Goal: Find specific page/section: Find specific page/section

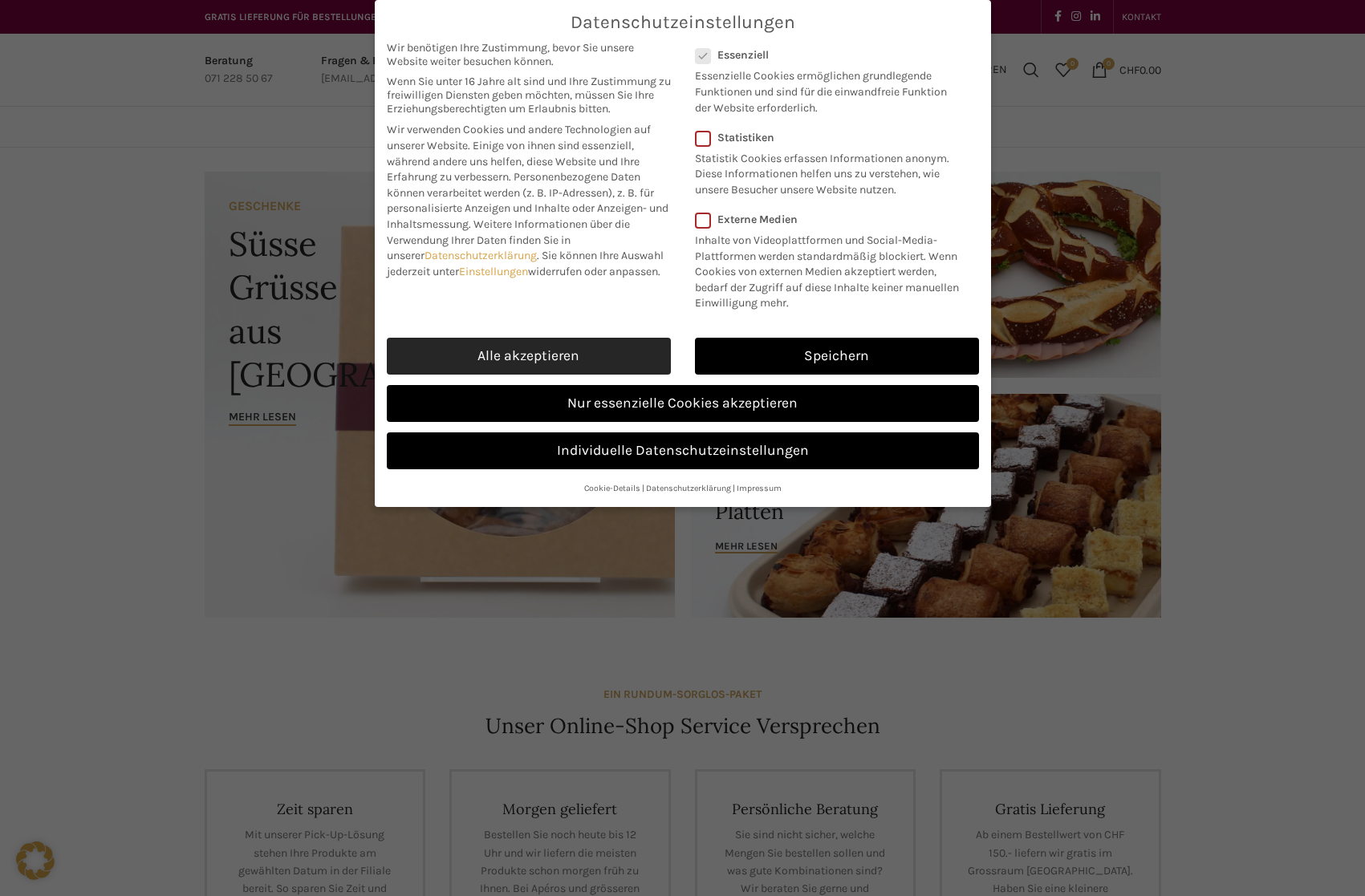
click at [613, 366] on link "Alle akzeptieren" at bounding box center [528, 356] width 284 height 37
checkbox input "true"
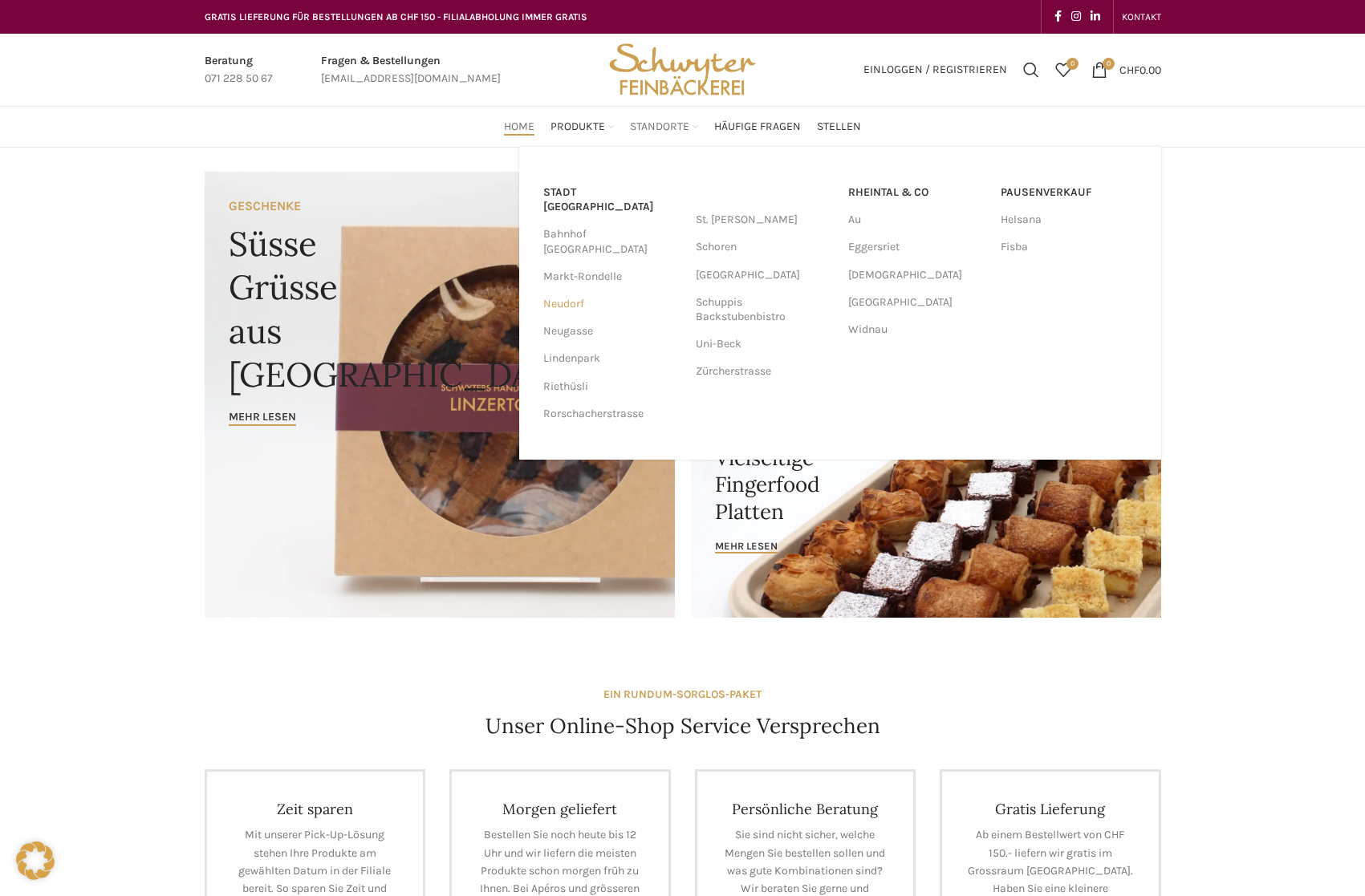
click at [574, 290] on link "Neudorf" at bounding box center [611, 303] width 137 height 27
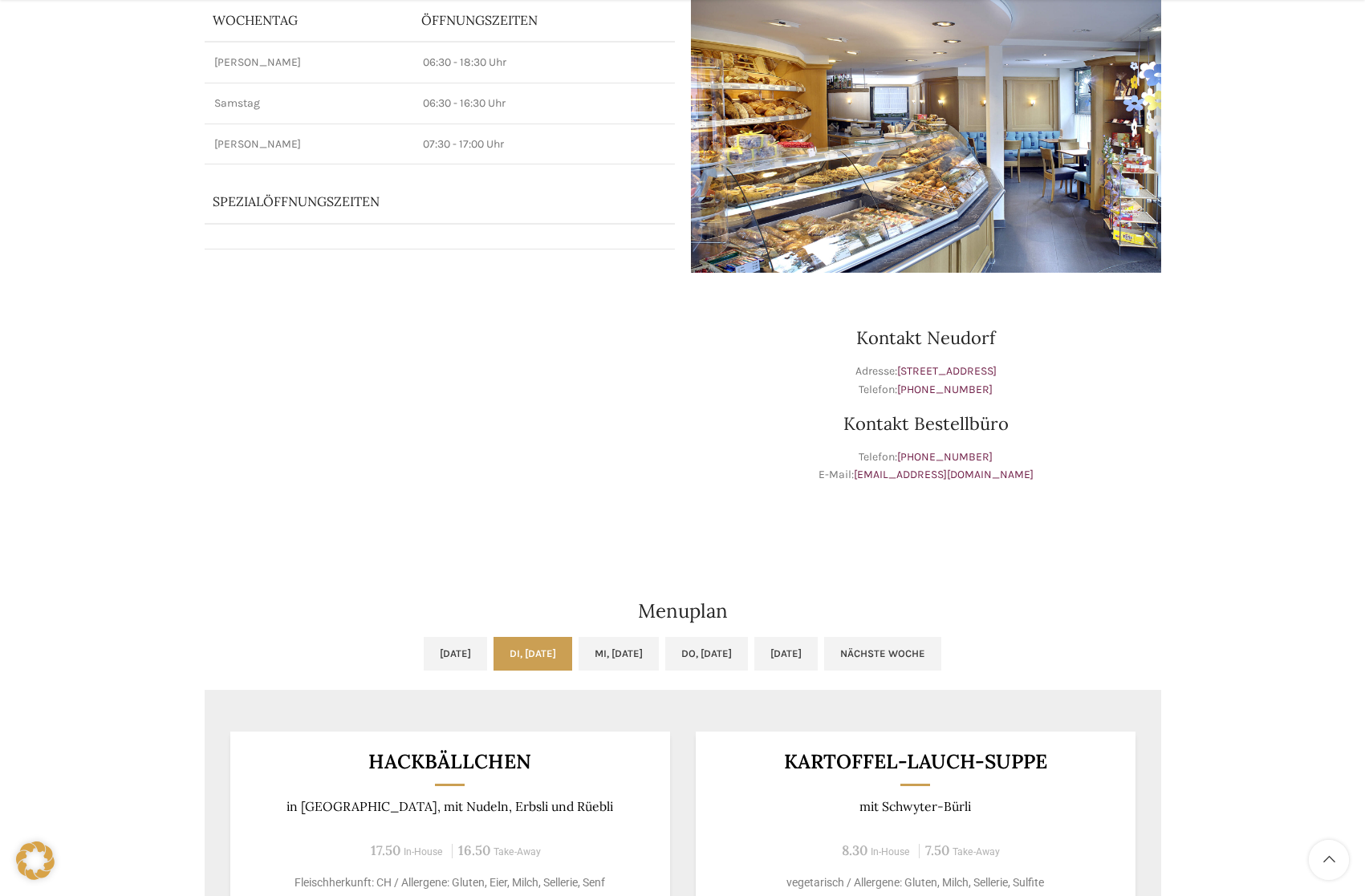
scroll to position [401, 0]
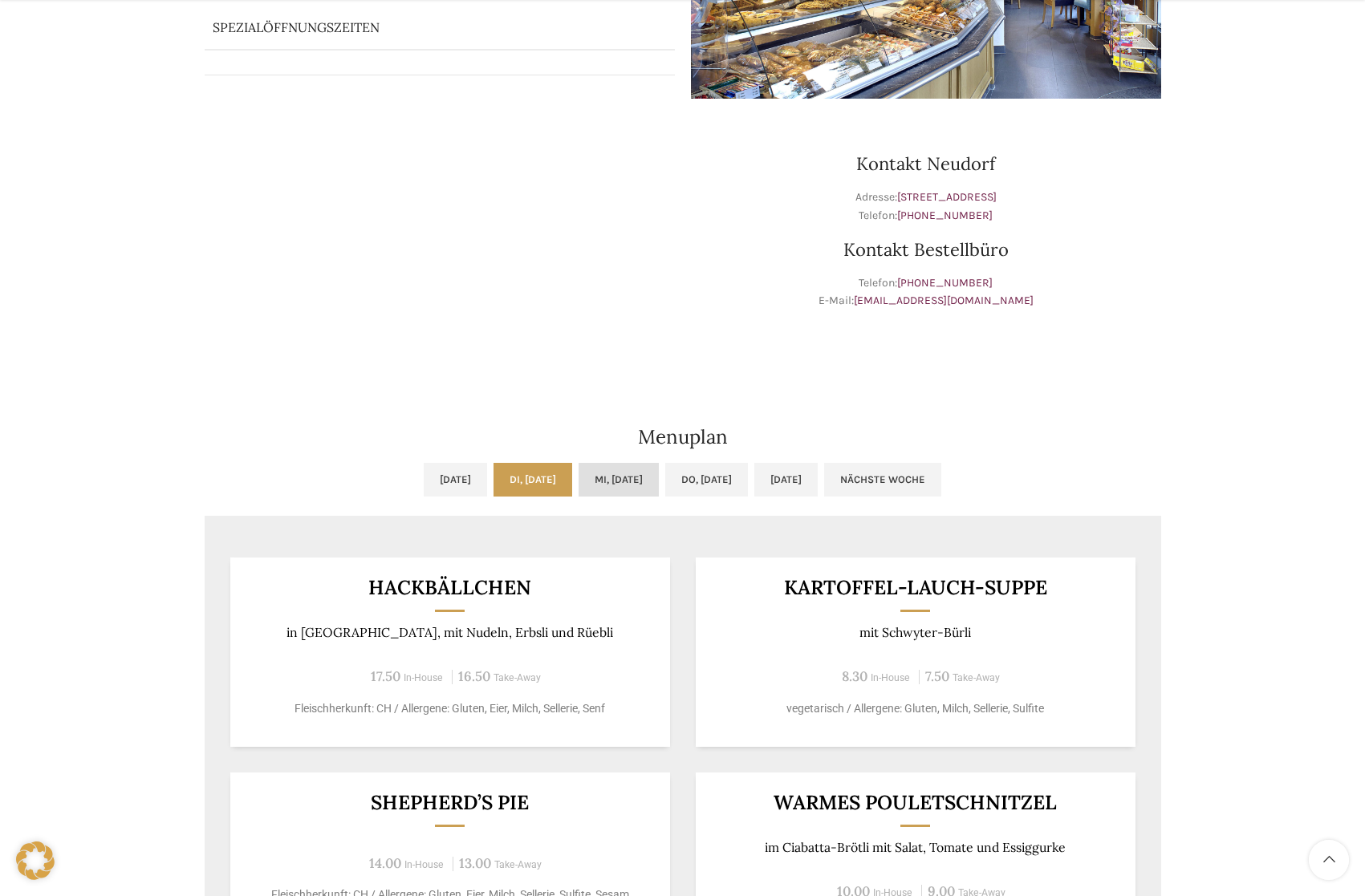
click at [626, 475] on link "Mi, [DATE]" at bounding box center [619, 479] width 80 height 34
